Goal: Transaction & Acquisition: Purchase product/service

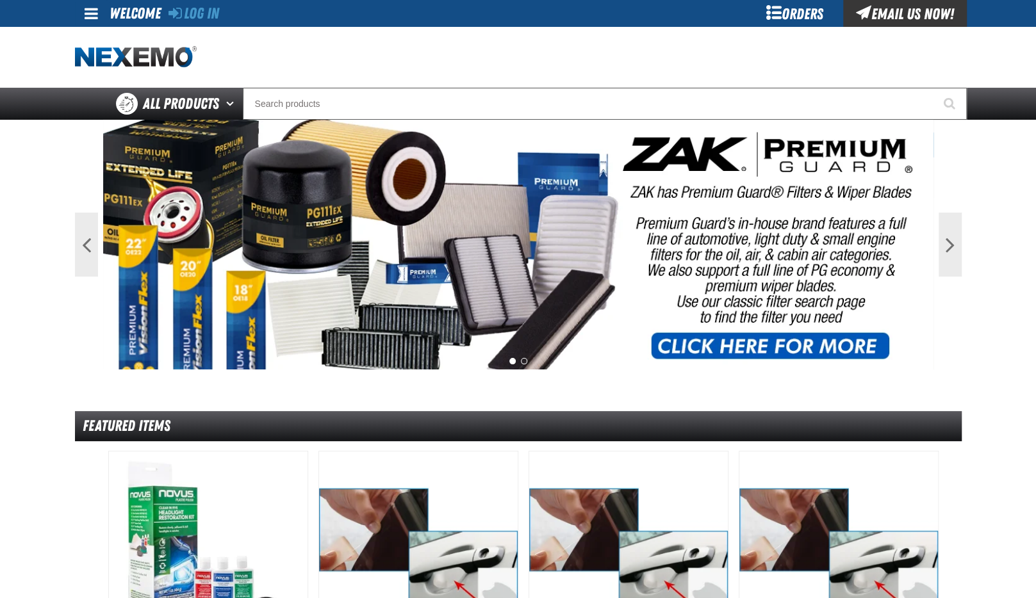
click at [778, 17] on div "Orders" at bounding box center [795, 13] width 96 height 27
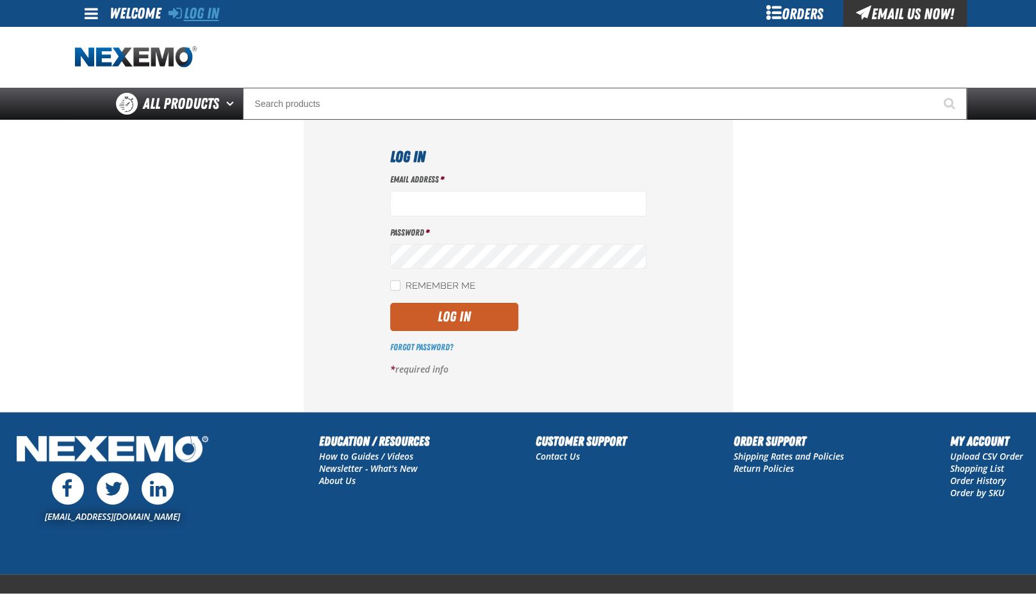
type input "asellers@zakproducts.com"
click at [188, 15] on link "Log In" at bounding box center [193, 13] width 51 height 18
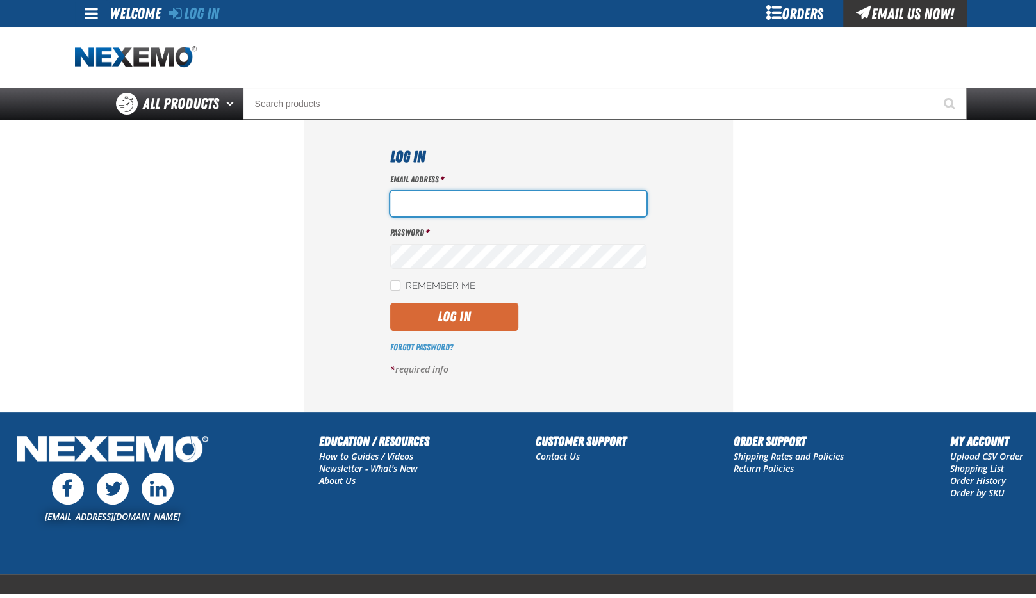
type input "asellers@zakproducts.com"
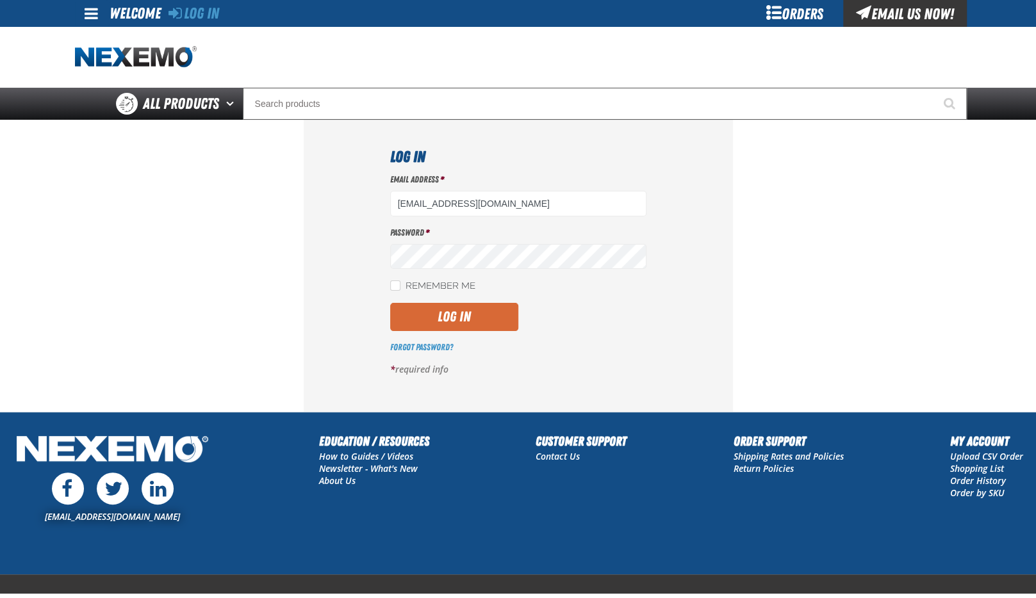
click at [484, 319] on button "Log In" at bounding box center [454, 317] width 128 height 28
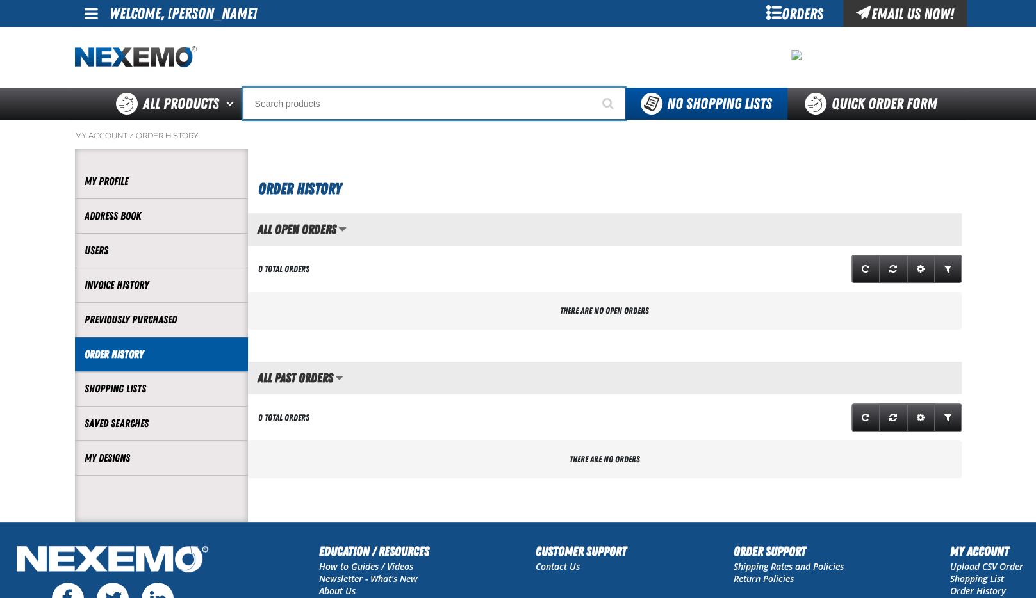
click at [304, 108] on input "Search" at bounding box center [434, 104] width 382 height 32
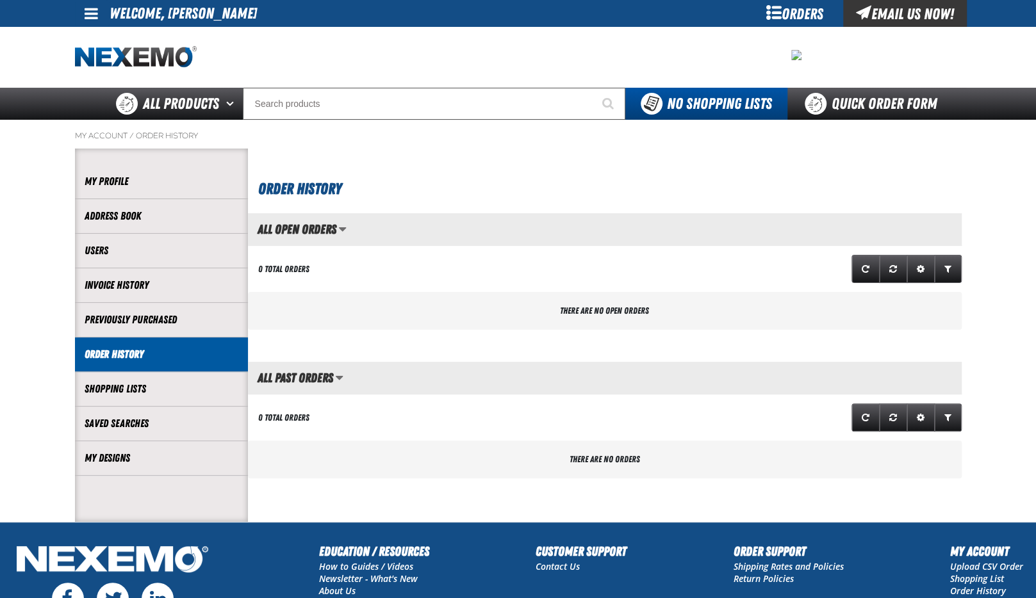
click at [87, 15] on span at bounding box center [91, 13] width 13 height 15
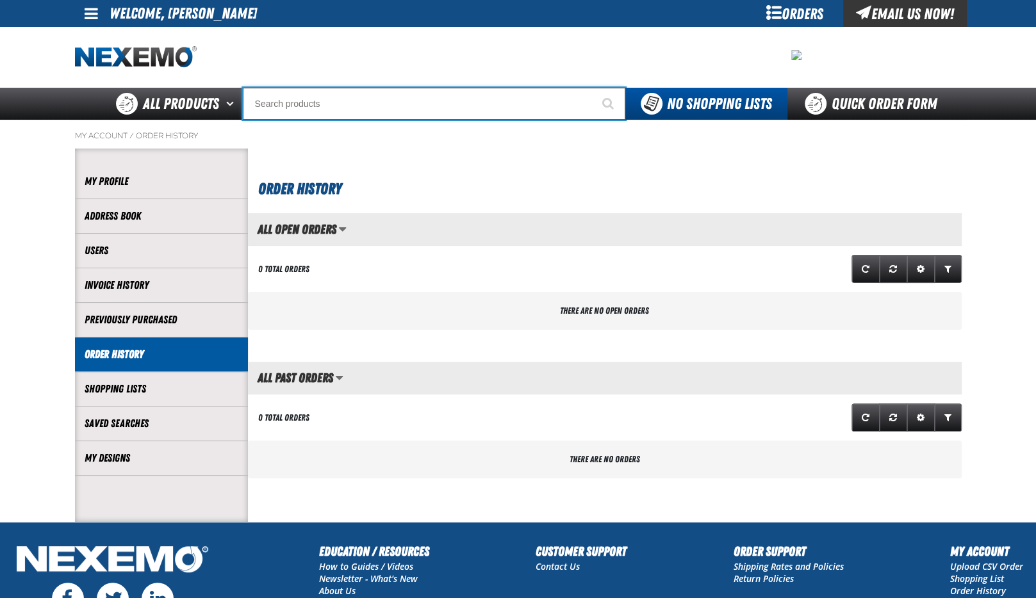
click at [289, 101] on input "Search" at bounding box center [434, 104] width 382 height 32
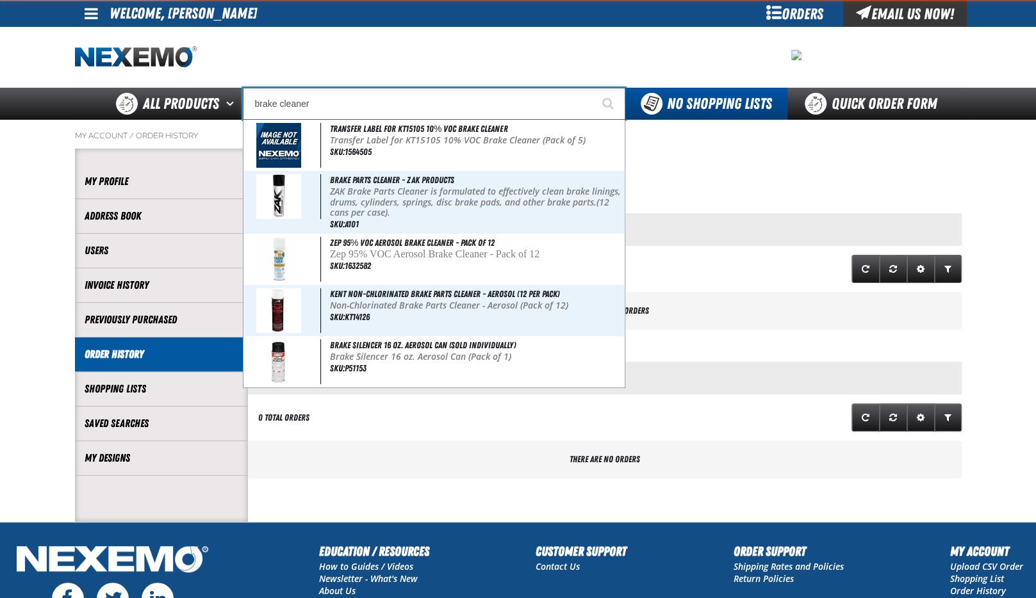
type input "brake cleaner"
click at [593, 88] on button "Start Searching" at bounding box center [609, 104] width 32 height 32
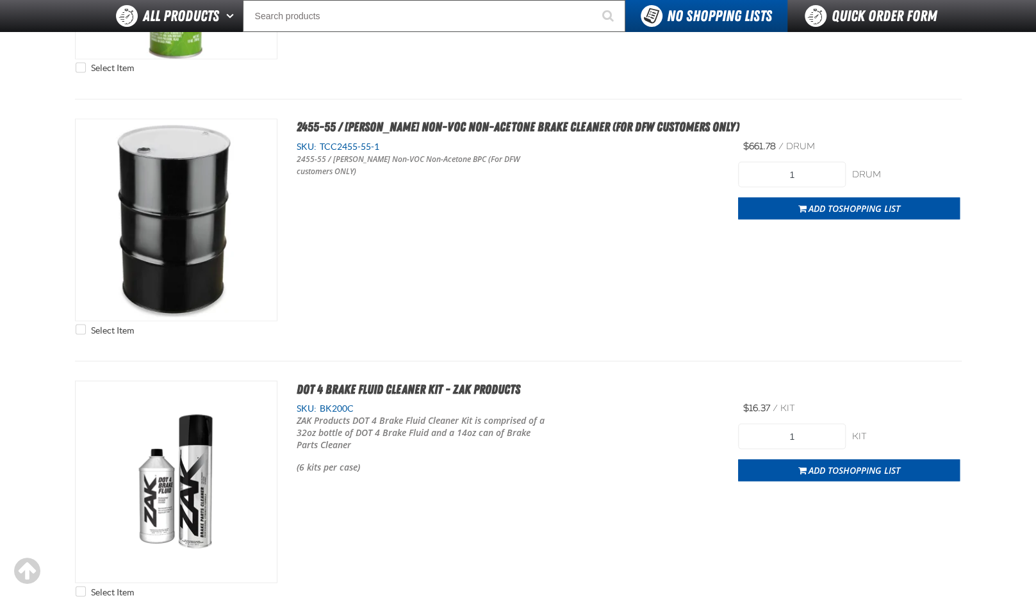
scroll to position [1408, 0]
drag, startPoint x: 747, startPoint y: 145, endPoint x: 786, endPoint y: 143, distance: 39.7
click at [786, 143] on span "$661.78 / drum drum" at bounding box center [779, 147] width 72 height 12
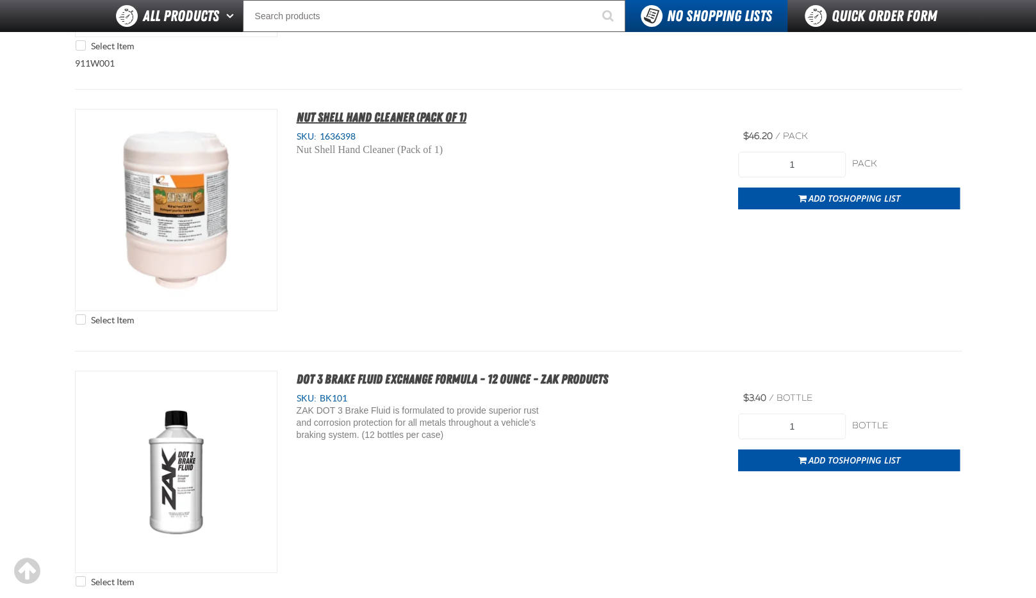
scroll to position [2752, 0]
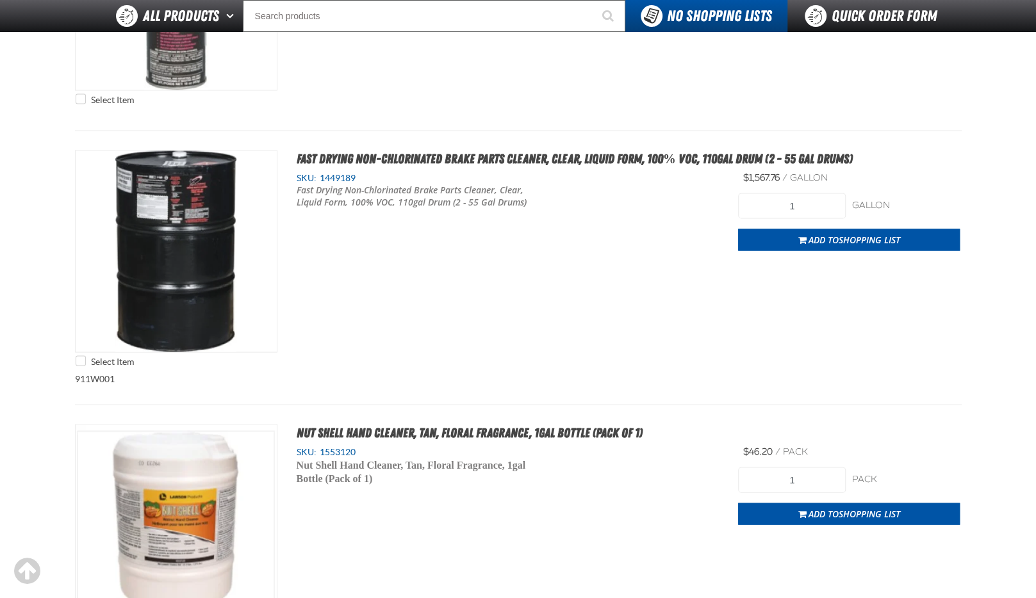
select select "bottle"
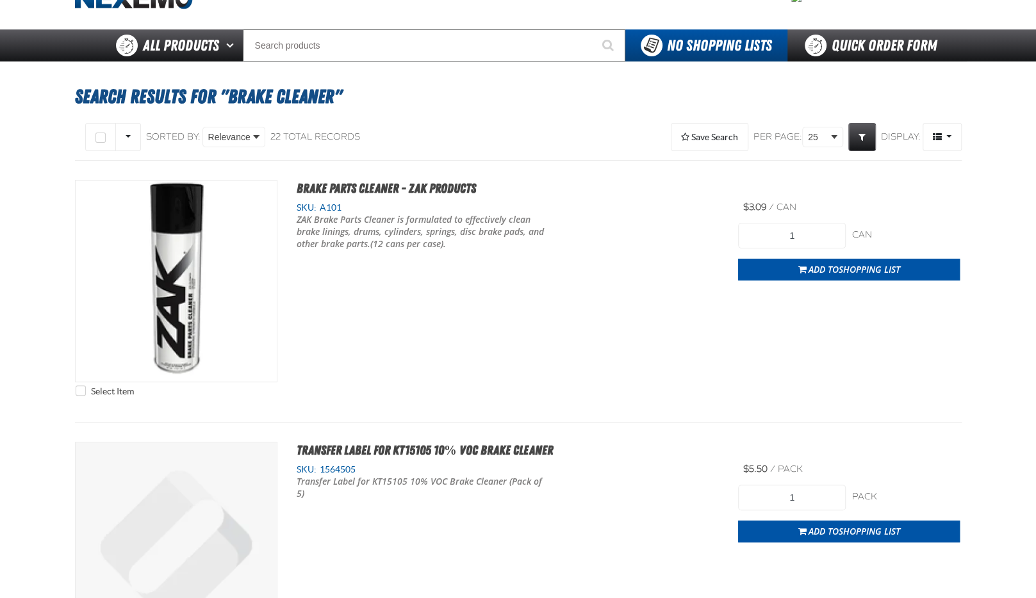
scroll to position [0, 0]
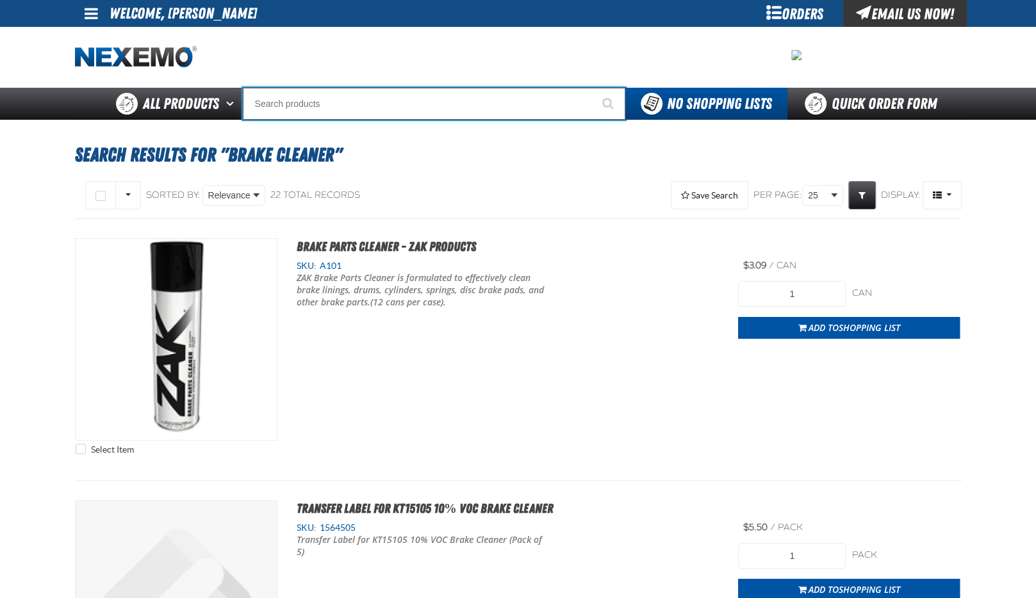
click at [338, 110] on input "Search" at bounding box center [434, 104] width 382 height 32
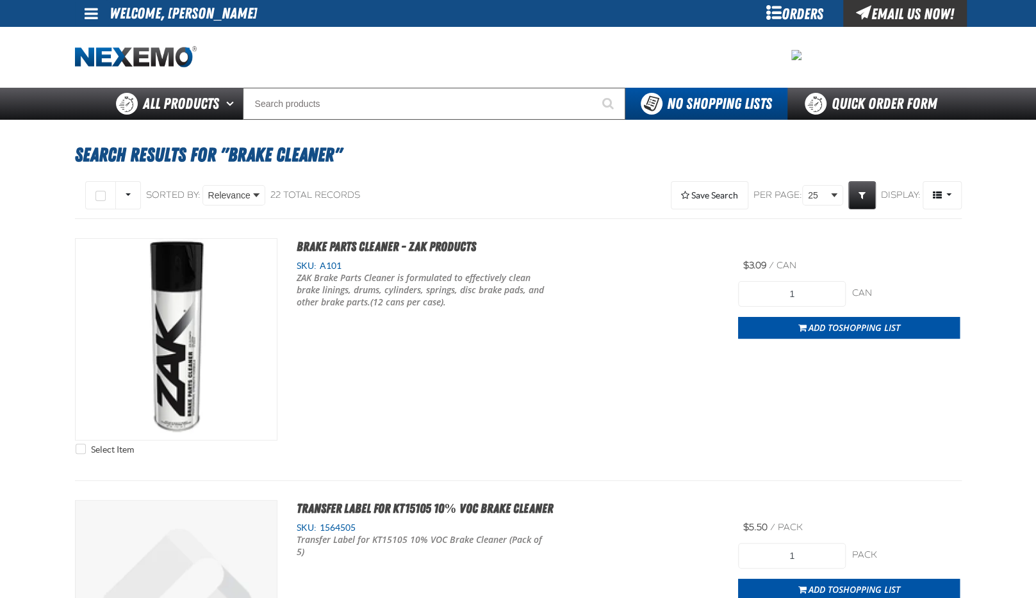
click at [772, 16] on div "Orders" at bounding box center [795, 13] width 96 height 27
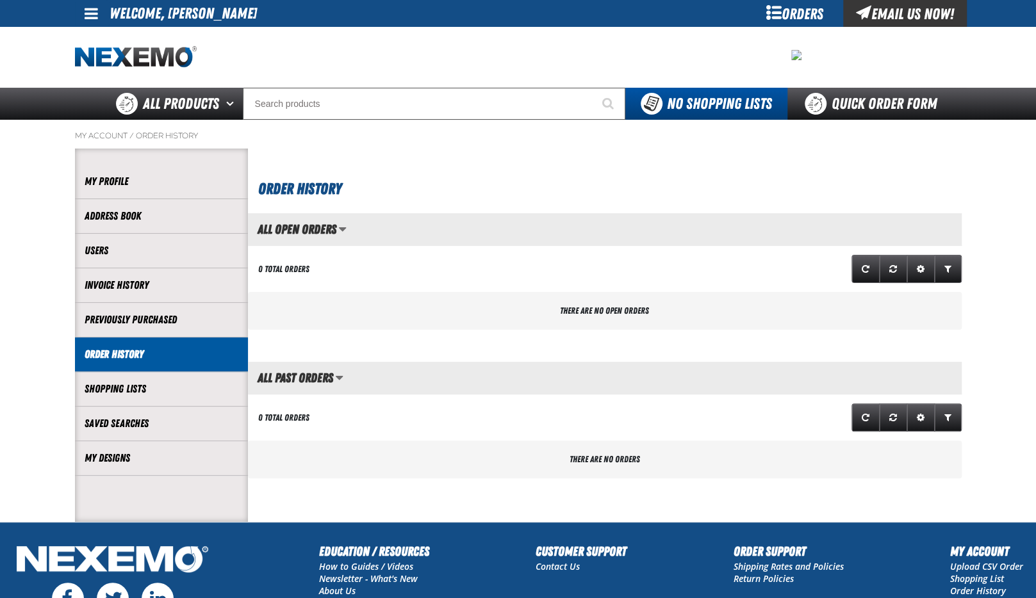
click at [96, 12] on span at bounding box center [91, 13] width 13 height 15
click at [421, 133] on ol "My Account / Order History" at bounding box center [518, 136] width 886 height 10
click at [753, 153] on div "Order History" at bounding box center [604, 175] width 713 height 52
click at [460, 169] on div "Order History" at bounding box center [604, 175] width 713 height 52
click at [441, 81] on div at bounding box center [518, 57] width 886 height 61
